Goal: Transaction & Acquisition: Purchase product/service

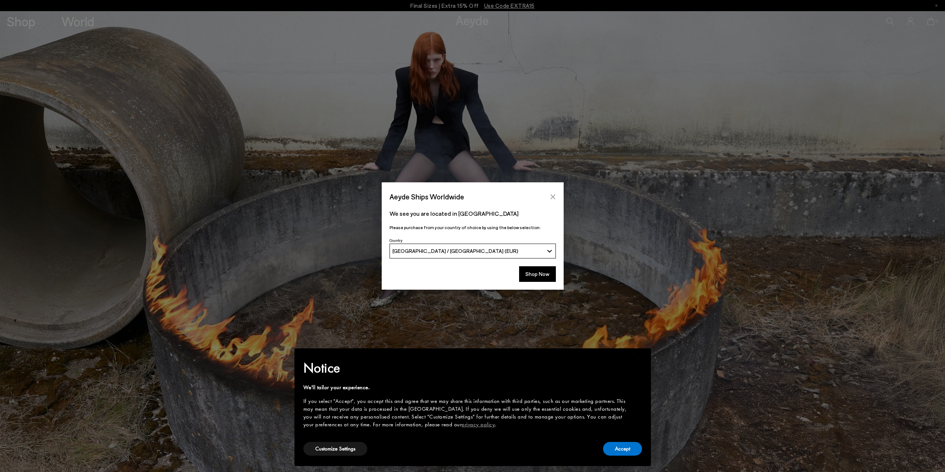
click at [552, 197] on icon "Close" at bounding box center [552, 196] width 5 height 5
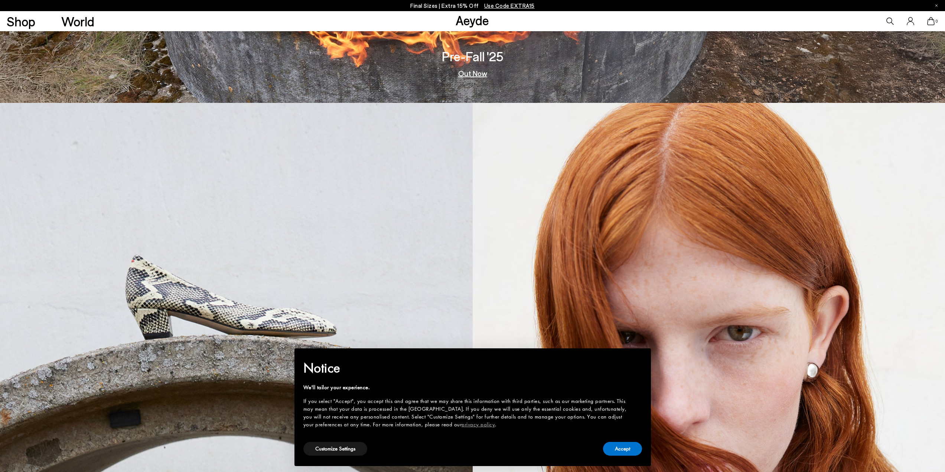
scroll to position [520, 0]
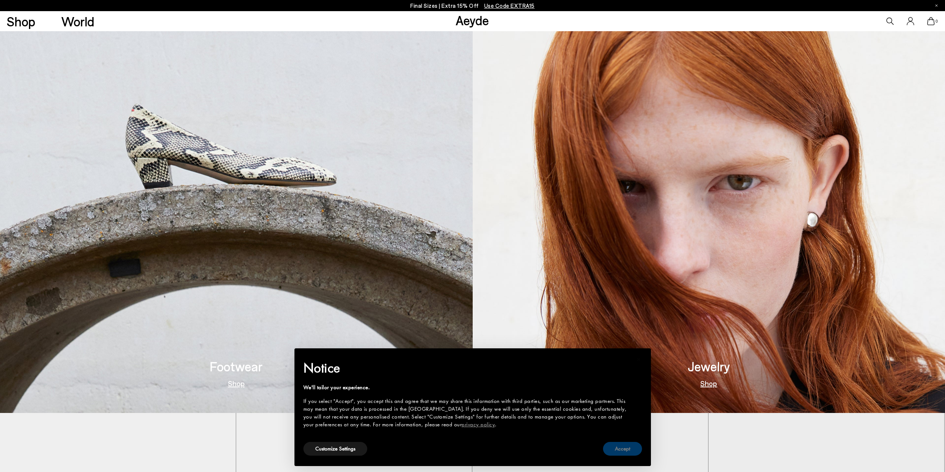
click at [625, 449] on button "Accept" at bounding box center [622, 449] width 39 height 14
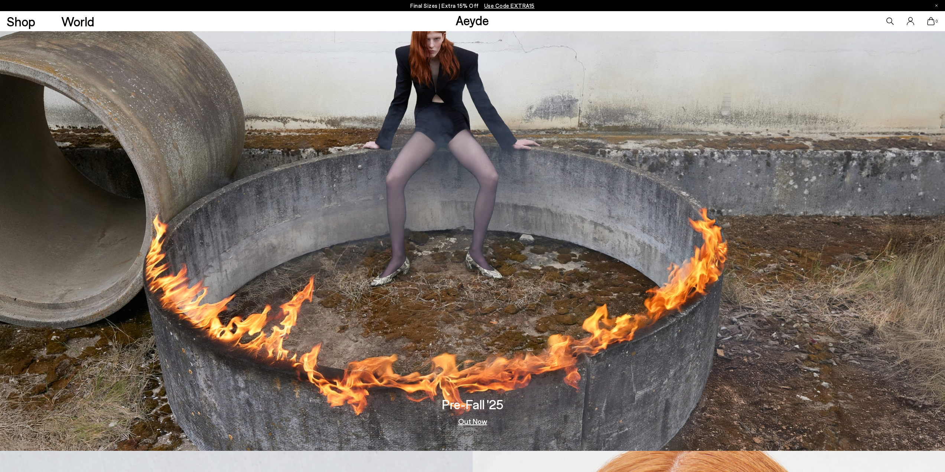
scroll to position [0, 0]
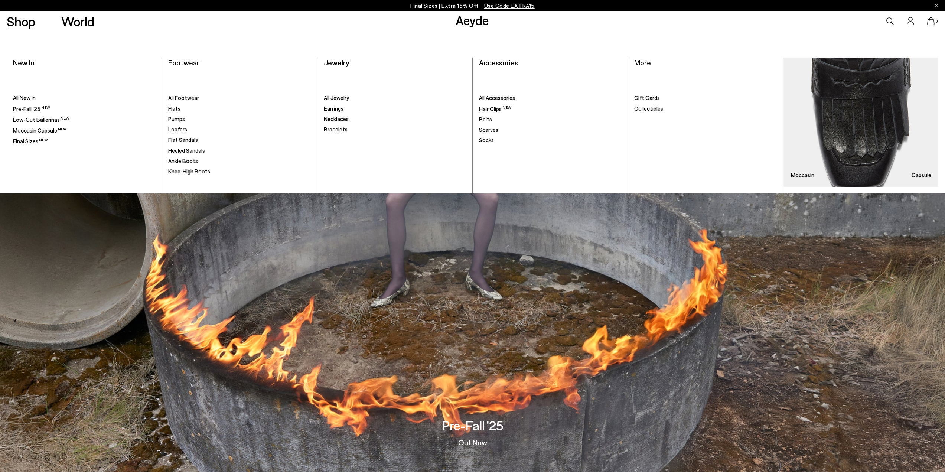
click at [20, 22] on link "Shop" at bounding box center [21, 21] width 29 height 13
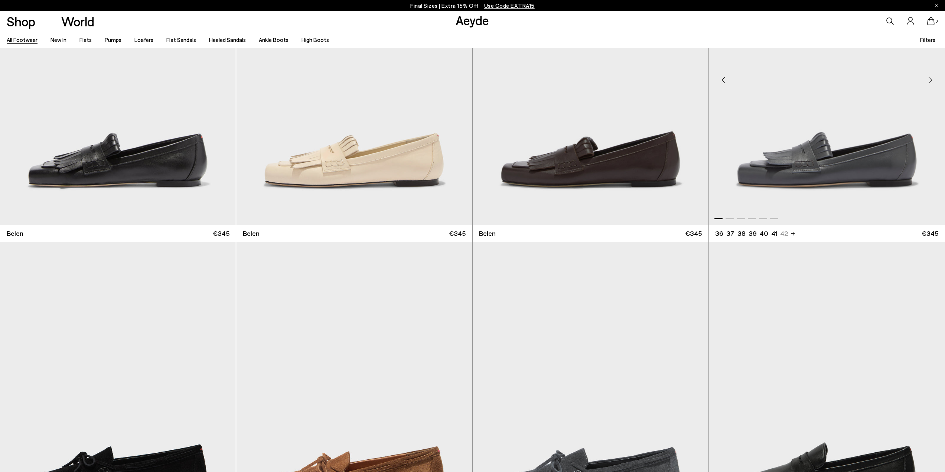
scroll to position [186, 0]
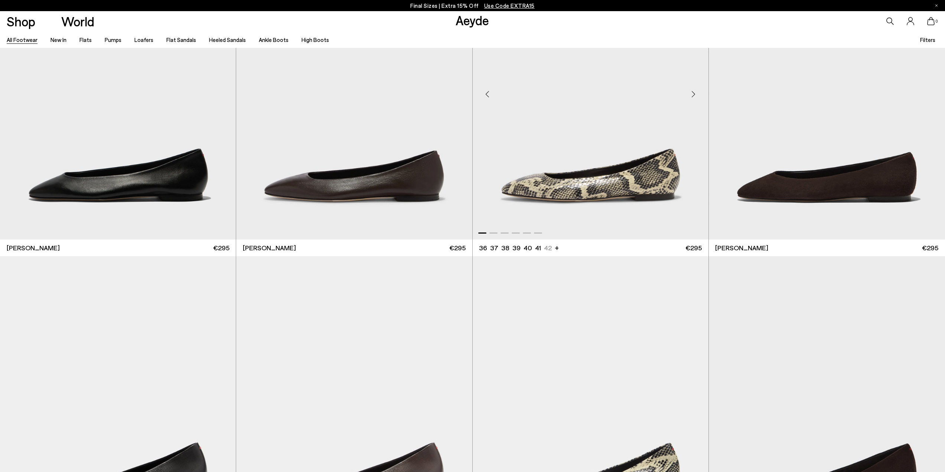
scroll to position [2264, 0]
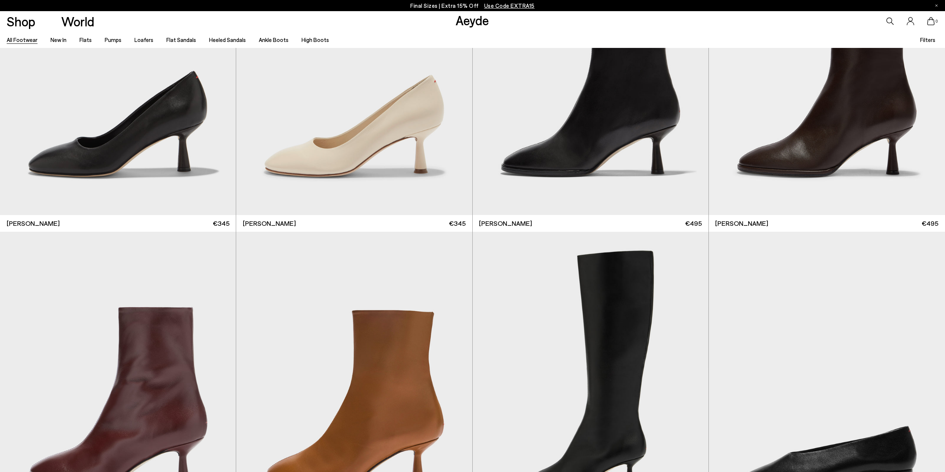
scroll to position [7419, 0]
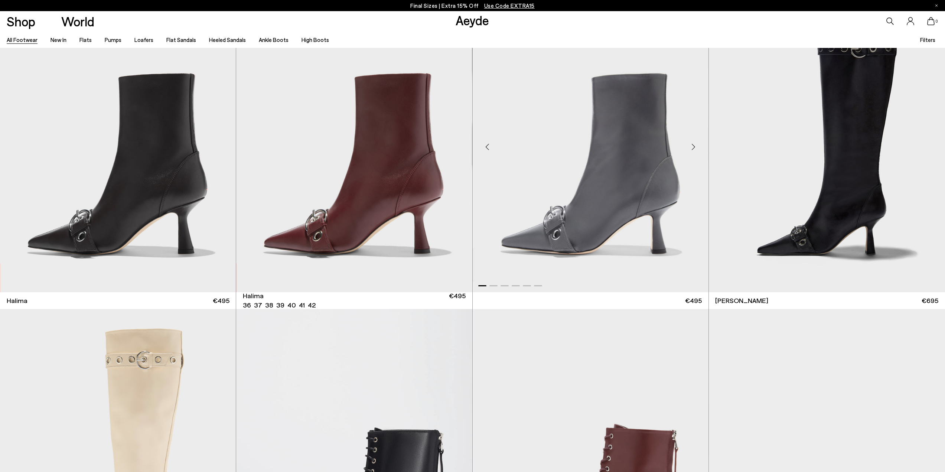
scroll to position [9296, 0]
